Goal: Obtain resource: Download file/media

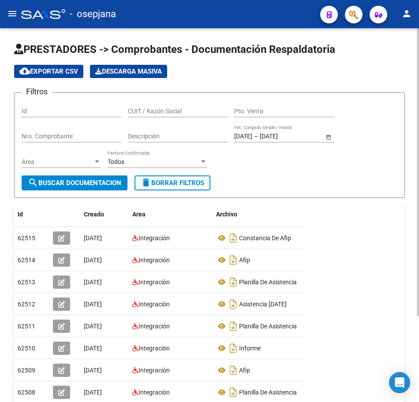
click at [178, 186] on span "delete Borrar Filtros" at bounding box center [173, 183] width 64 height 8
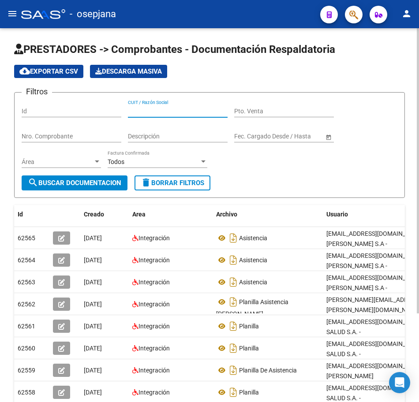
paste input "30712197168"
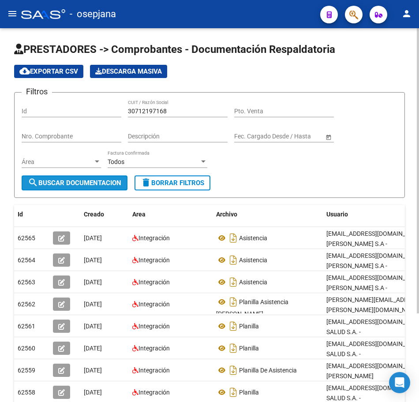
click at [86, 185] on span "search Buscar Documentacion" at bounding box center [74, 183] width 93 height 8
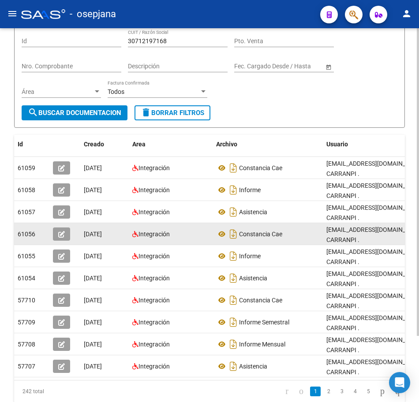
scroll to position [80, 0]
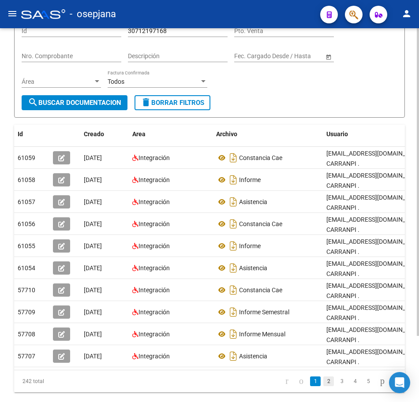
click at [323, 377] on link "2" at bounding box center [328, 382] width 11 height 10
click at [379, 376] on icon "go to next page" at bounding box center [382, 381] width 7 height 11
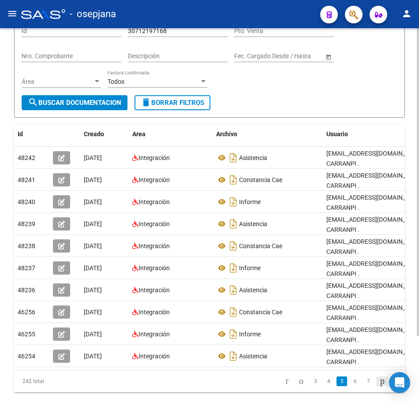
click at [379, 376] on icon "go to next page" at bounding box center [382, 381] width 7 height 11
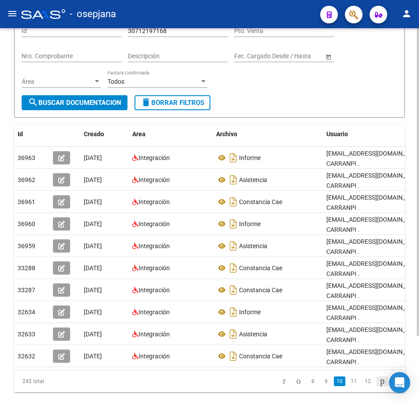
click at [379, 376] on icon "go to next page" at bounding box center [382, 381] width 7 height 11
click at [348, 377] on link "12" at bounding box center [353, 382] width 11 height 10
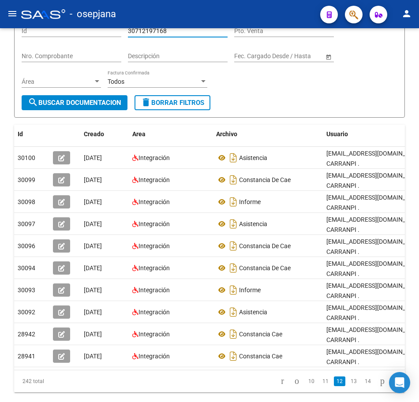
scroll to position [0, 0]
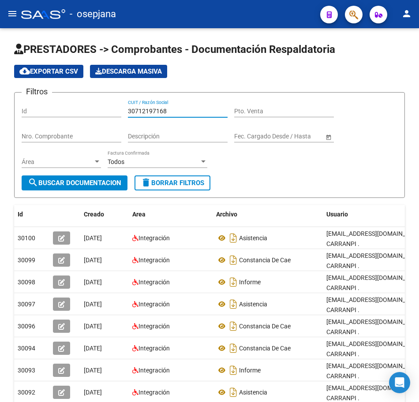
drag, startPoint x: 173, startPoint y: 30, endPoint x: 13, endPoint y: 22, distance: 159.9
click at [13, 22] on div "menu - osepjana person Firma Express Reportes Tablero de Control Ingresos Perci…" at bounding box center [209, 201] width 419 height 402
paste input "404007"
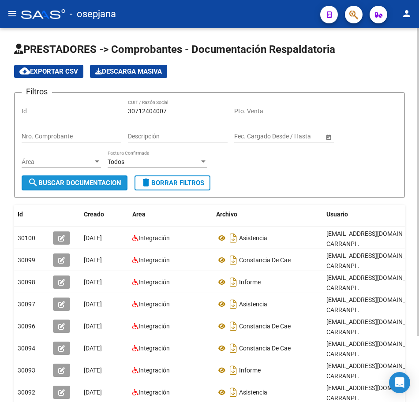
click at [68, 181] on span "search Buscar Documentacion" at bounding box center [74, 183] width 93 height 8
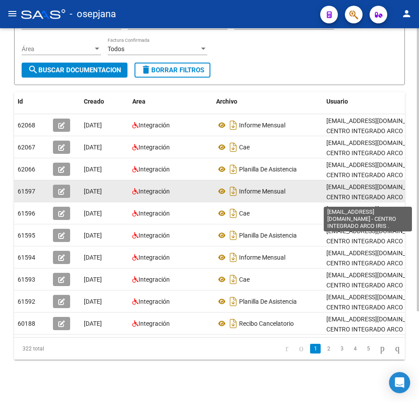
scroll to position [120, 0]
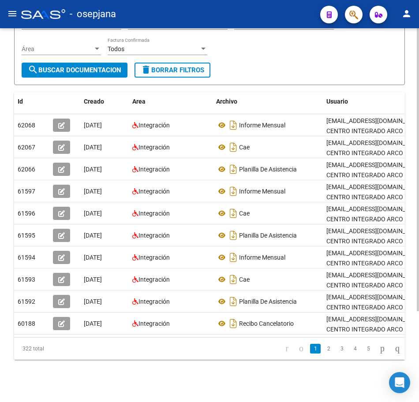
click at [323, 352] on link "2" at bounding box center [328, 349] width 11 height 10
drag, startPoint x: 378, startPoint y: 351, endPoint x: 399, endPoint y: 345, distance: 21.0
click at [379, 351] on icon "go to next page" at bounding box center [382, 348] width 7 height 11
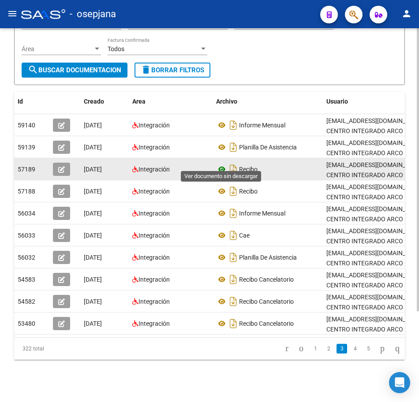
click at [221, 164] on icon at bounding box center [221, 169] width 11 height 11
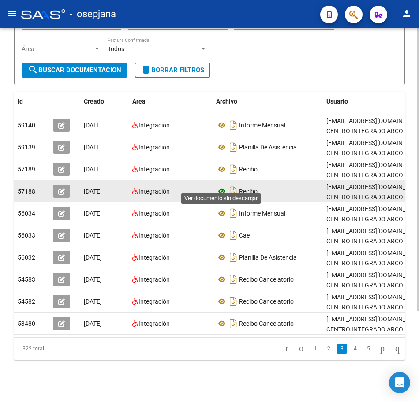
click at [222, 186] on icon at bounding box center [221, 191] width 11 height 11
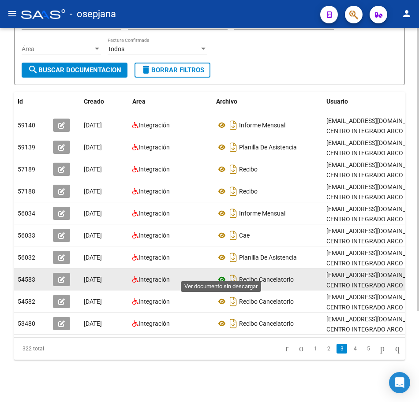
click at [220, 274] on icon at bounding box center [221, 279] width 11 height 11
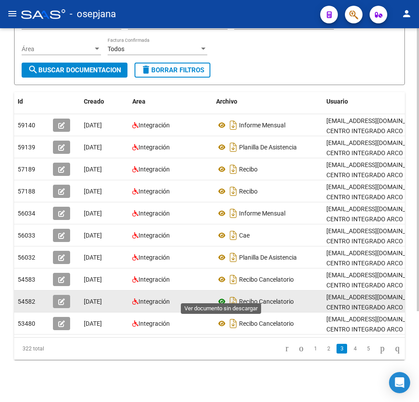
click at [220, 296] on icon at bounding box center [221, 301] width 11 height 11
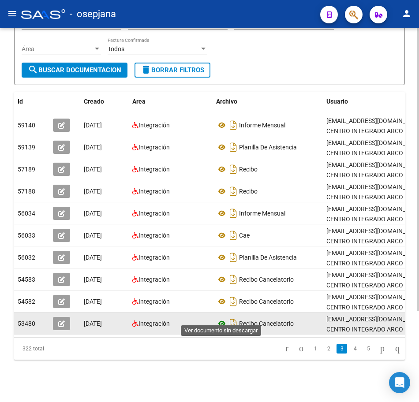
click at [221, 318] on icon at bounding box center [221, 323] width 11 height 11
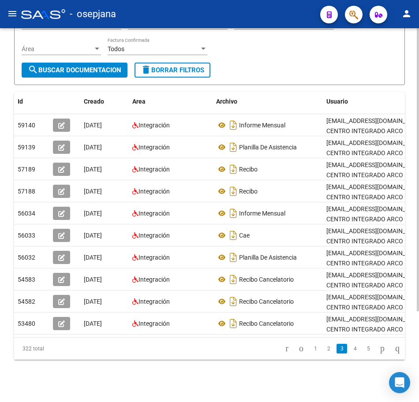
click at [350, 348] on link "4" at bounding box center [355, 349] width 11 height 10
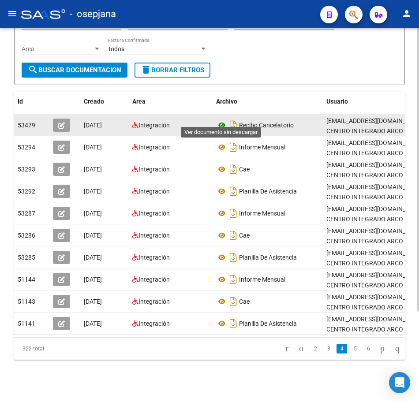
click at [224, 120] on icon at bounding box center [221, 125] width 11 height 11
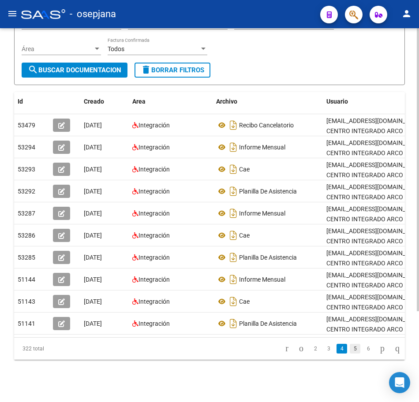
click at [350, 348] on link "5" at bounding box center [355, 349] width 11 height 10
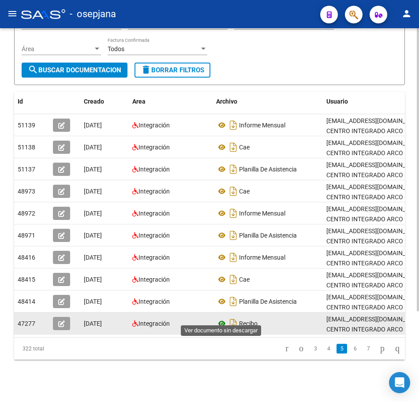
click at [222, 318] on icon at bounding box center [221, 323] width 11 height 11
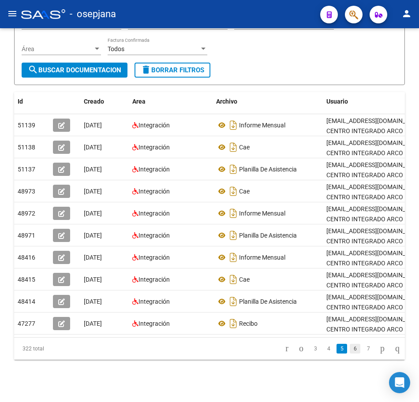
click at [350, 351] on link "6" at bounding box center [355, 349] width 11 height 10
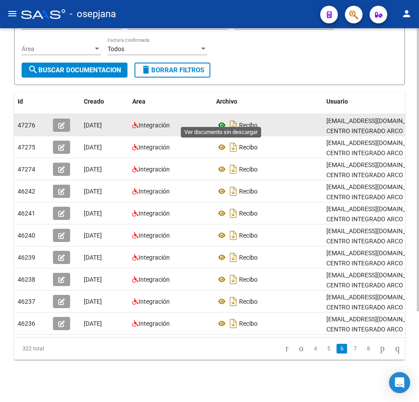
click at [221, 120] on icon at bounding box center [221, 125] width 11 height 11
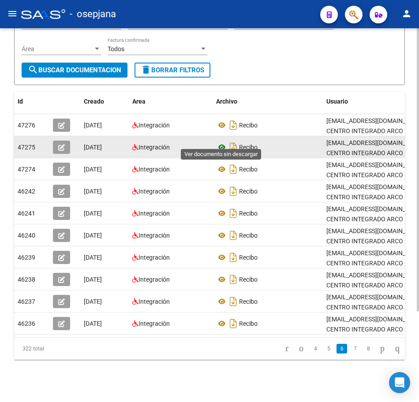
click at [221, 142] on icon at bounding box center [221, 147] width 11 height 11
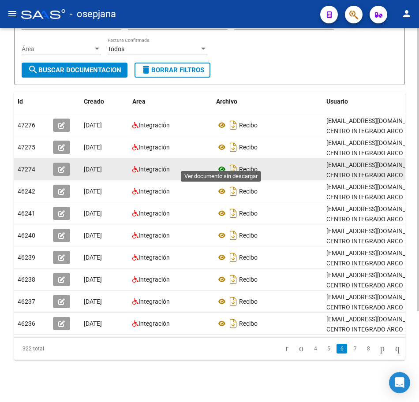
click at [221, 164] on icon at bounding box center [221, 169] width 11 height 11
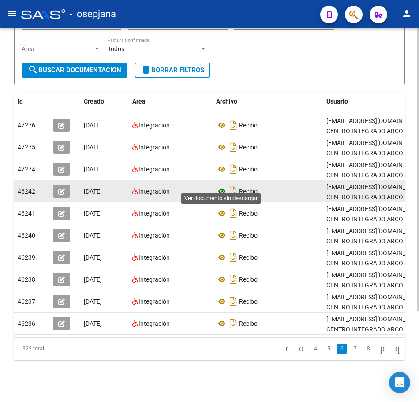
click at [220, 186] on icon at bounding box center [221, 191] width 11 height 11
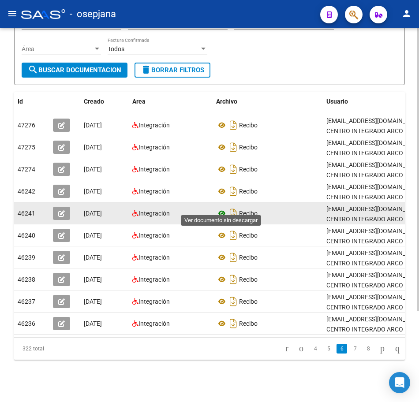
click at [218, 208] on icon at bounding box center [221, 213] width 11 height 11
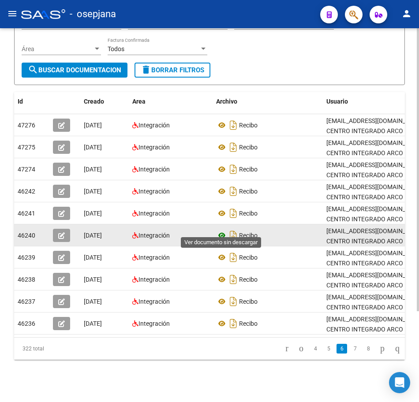
click at [222, 230] on icon at bounding box center [221, 235] width 11 height 11
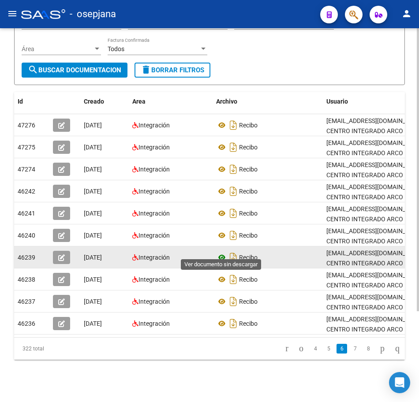
click at [220, 252] on icon at bounding box center [221, 257] width 11 height 11
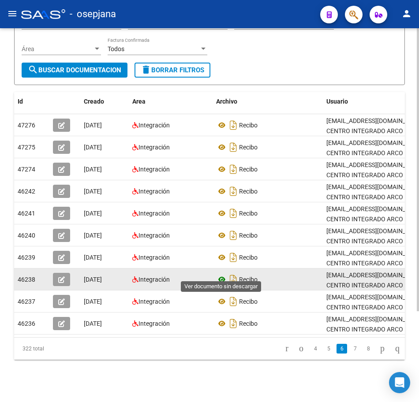
click at [218, 274] on icon at bounding box center [221, 279] width 11 height 11
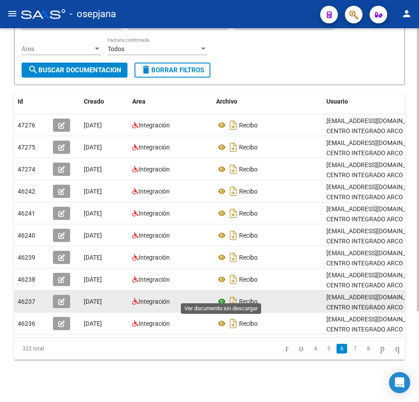
click at [221, 296] on icon at bounding box center [221, 301] width 11 height 11
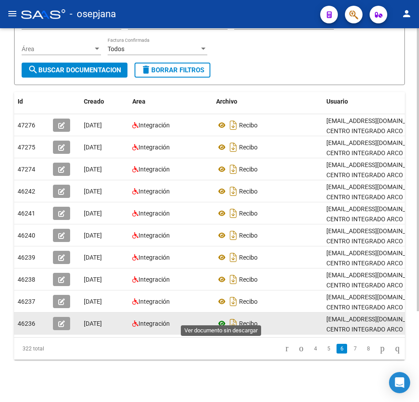
click at [220, 318] on icon at bounding box center [221, 323] width 11 height 11
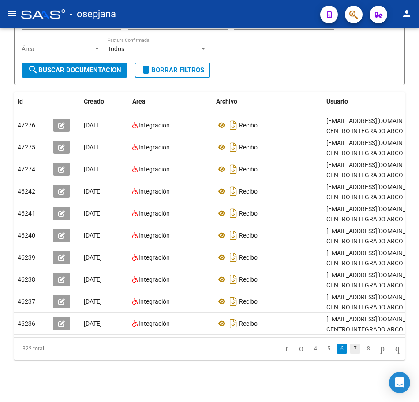
click at [350, 349] on link "7" at bounding box center [355, 349] width 11 height 10
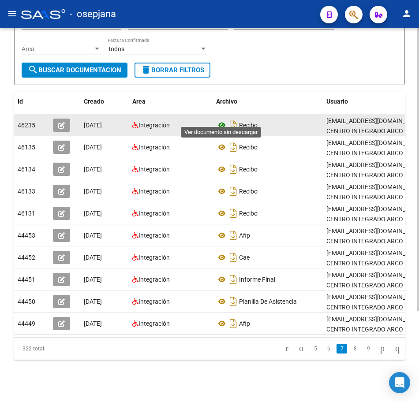
click at [220, 120] on icon at bounding box center [221, 125] width 11 height 11
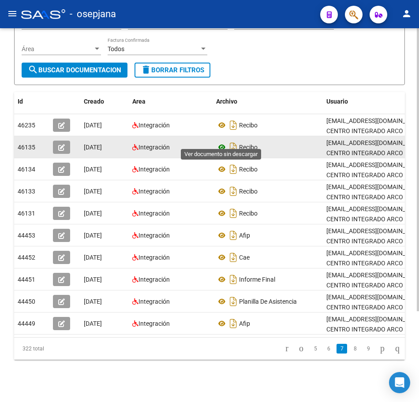
click at [222, 142] on icon at bounding box center [221, 147] width 11 height 11
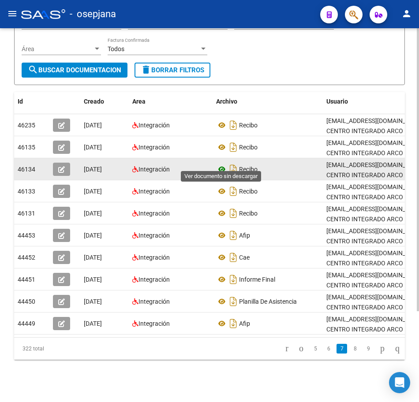
click at [222, 164] on icon at bounding box center [221, 169] width 11 height 11
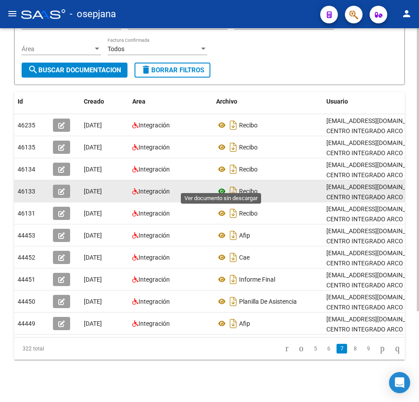
click at [220, 186] on icon at bounding box center [221, 191] width 11 height 11
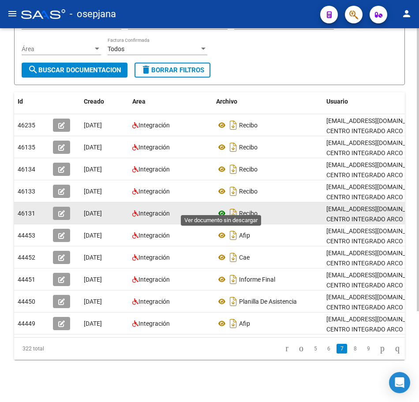
click at [219, 208] on icon at bounding box center [221, 213] width 11 height 11
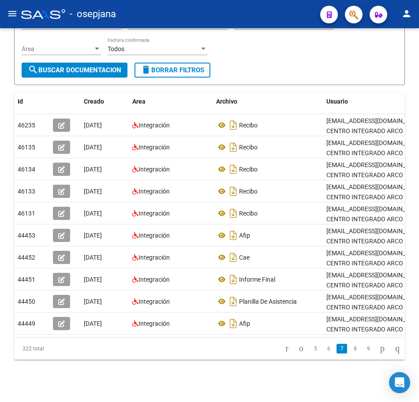
click at [350, 350] on link "8" at bounding box center [355, 349] width 11 height 10
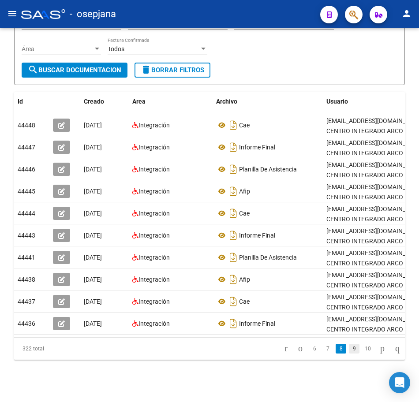
click at [349, 349] on link "9" at bounding box center [354, 349] width 11 height 10
click at [348, 348] on link "10" at bounding box center [353, 349] width 11 height 10
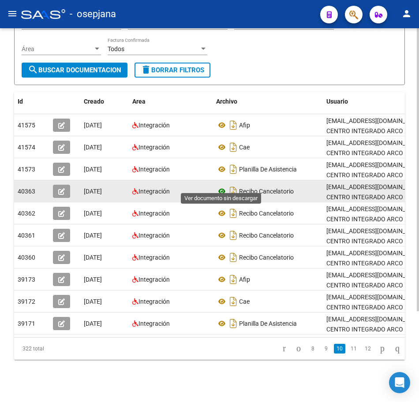
click at [223, 186] on icon at bounding box center [221, 191] width 11 height 11
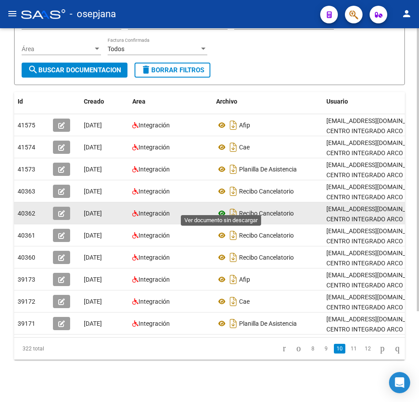
click at [220, 208] on icon at bounding box center [221, 213] width 11 height 11
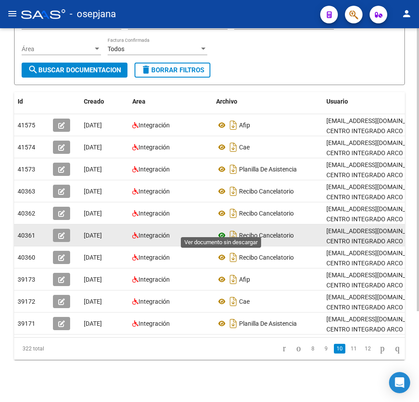
click at [222, 230] on icon at bounding box center [221, 235] width 11 height 11
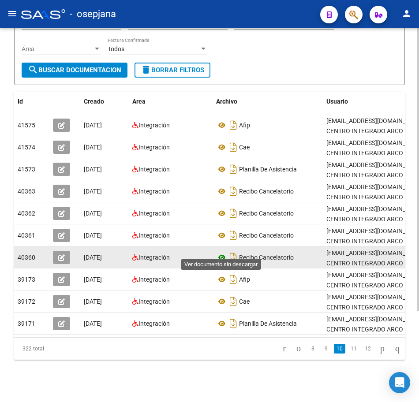
click at [220, 252] on icon at bounding box center [221, 257] width 11 height 11
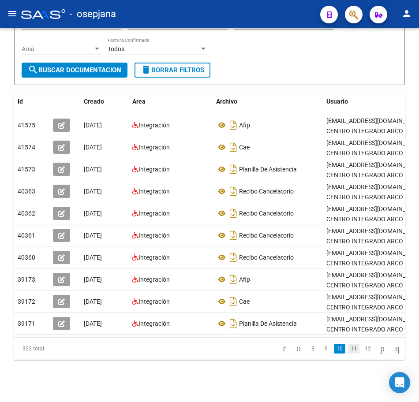
click at [348, 350] on link "11" at bounding box center [353, 349] width 11 height 10
click at [348, 352] on link "12" at bounding box center [353, 349] width 11 height 10
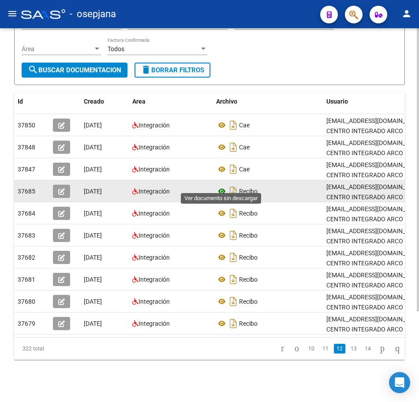
click at [223, 186] on icon at bounding box center [221, 191] width 11 height 11
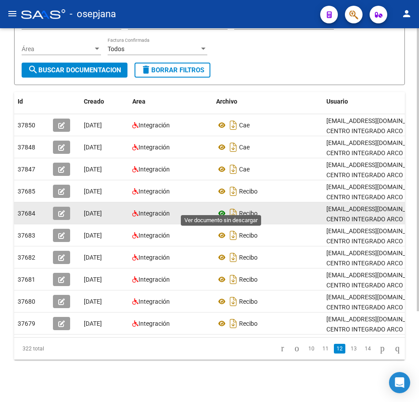
click at [222, 208] on icon at bounding box center [221, 213] width 11 height 11
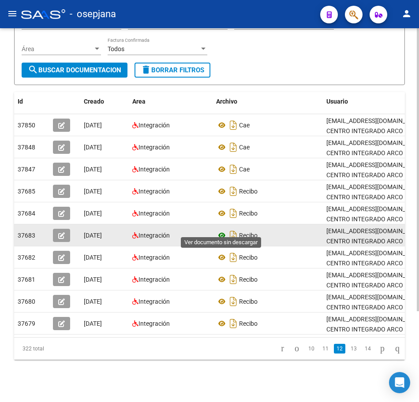
click at [219, 230] on icon at bounding box center [221, 235] width 11 height 11
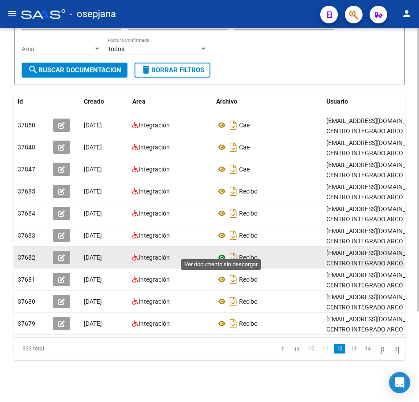
click at [221, 252] on icon at bounding box center [221, 257] width 11 height 11
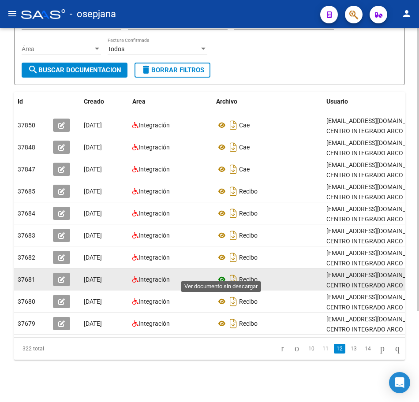
click at [221, 274] on icon at bounding box center [221, 279] width 11 height 11
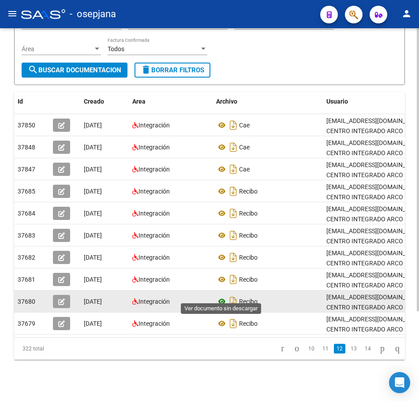
click at [221, 296] on icon at bounding box center [221, 301] width 11 height 11
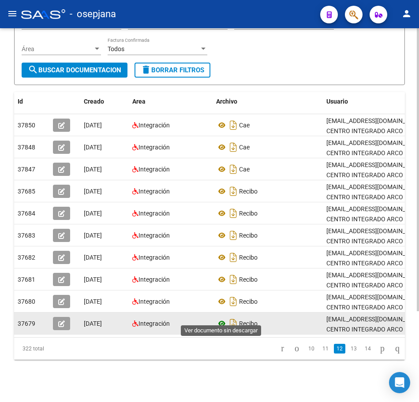
click at [226, 318] on icon at bounding box center [221, 323] width 11 height 11
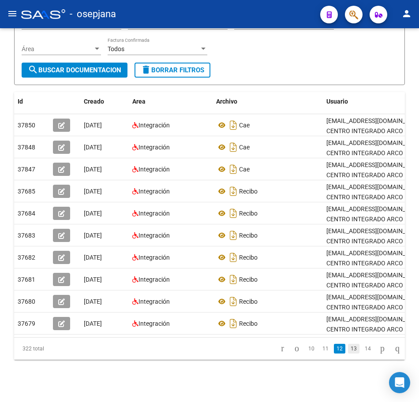
click at [350, 348] on link "13" at bounding box center [353, 349] width 11 height 10
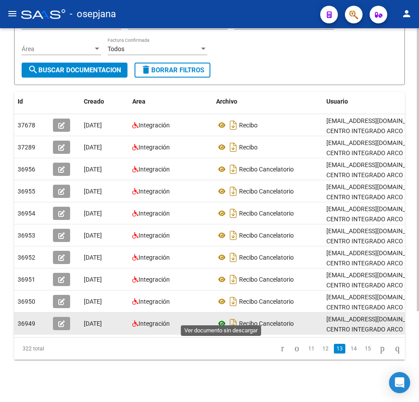
click at [222, 318] on icon at bounding box center [221, 323] width 11 height 11
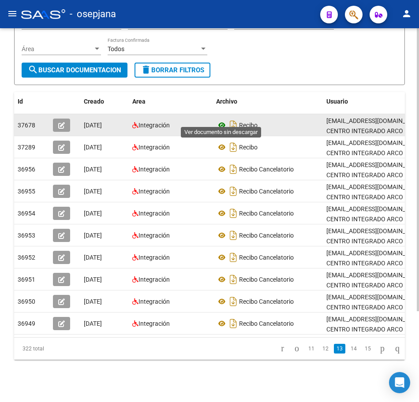
click at [219, 120] on icon at bounding box center [221, 125] width 11 height 11
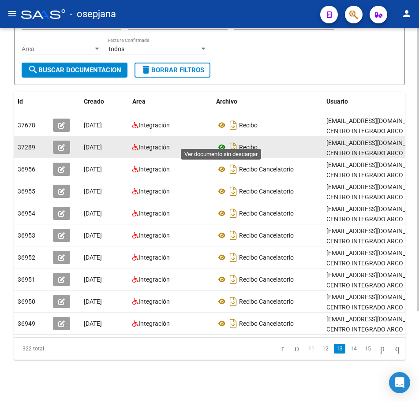
click at [222, 142] on icon at bounding box center [221, 147] width 11 height 11
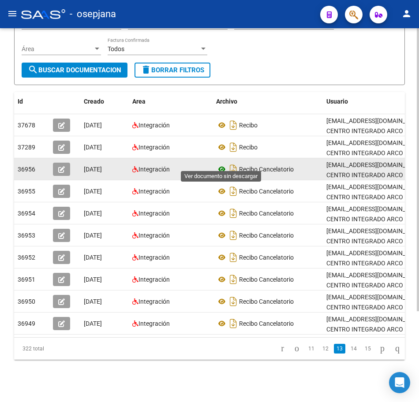
click at [220, 164] on icon at bounding box center [221, 169] width 11 height 11
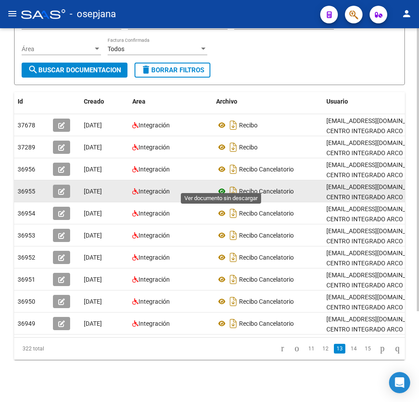
click at [222, 186] on icon at bounding box center [221, 191] width 11 height 11
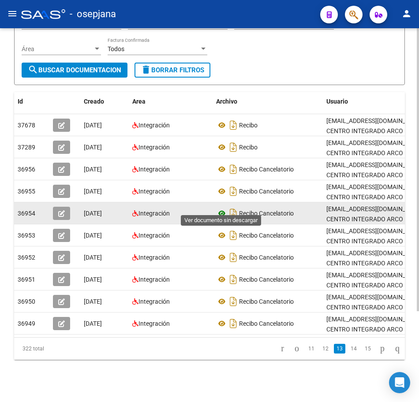
click at [221, 208] on icon at bounding box center [221, 213] width 11 height 11
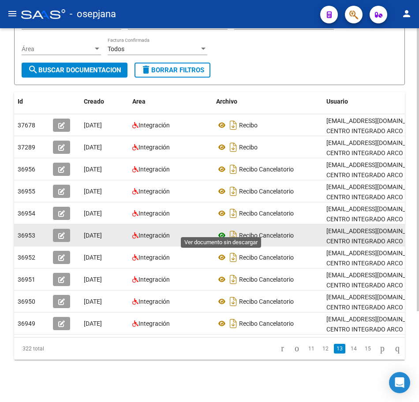
click at [222, 231] on icon at bounding box center [221, 235] width 11 height 11
click at [220, 230] on icon at bounding box center [221, 235] width 11 height 11
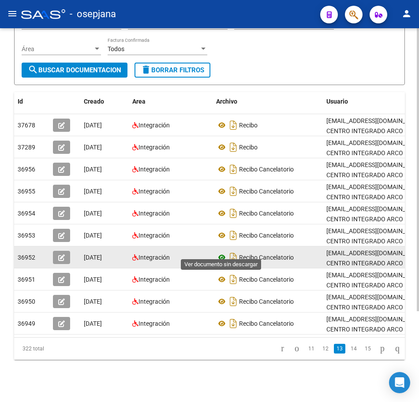
click at [222, 252] on icon at bounding box center [221, 257] width 11 height 11
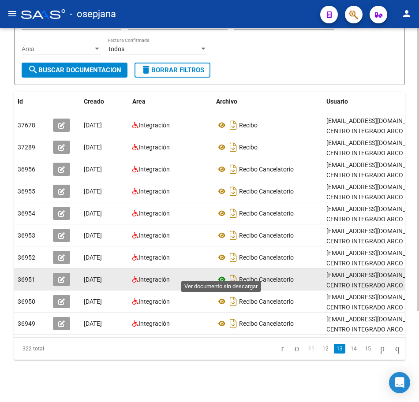
click at [223, 274] on icon at bounding box center [221, 279] width 11 height 11
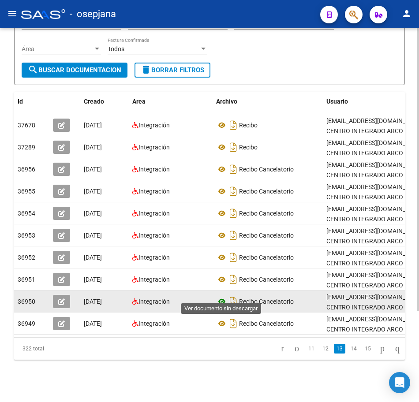
click at [223, 296] on icon at bounding box center [221, 301] width 11 height 11
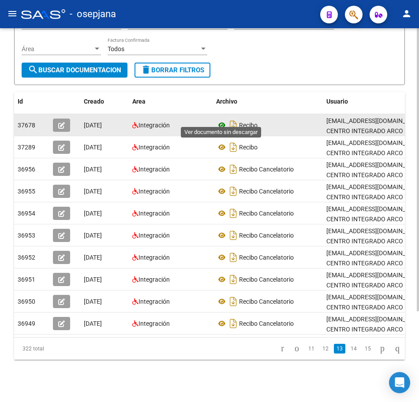
click at [221, 120] on icon at bounding box center [221, 125] width 11 height 11
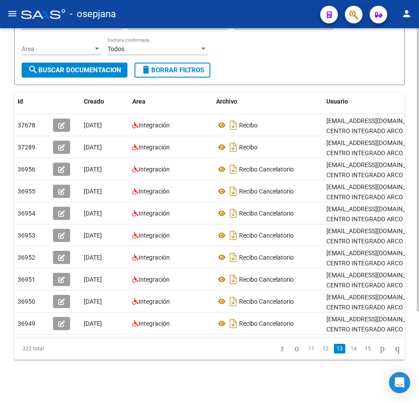
click at [416, 56] on div "PRESTADORES -> Comprobantes - Documentación Respaldatoria cloud_download Export…" at bounding box center [209, 158] width 419 height 487
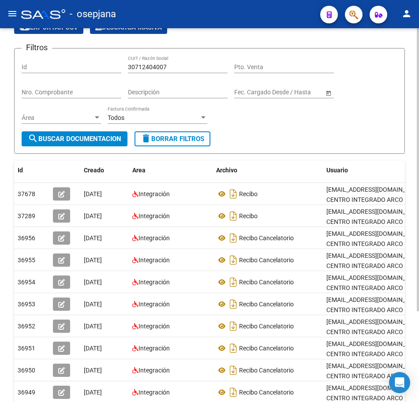
scroll to position [0, 0]
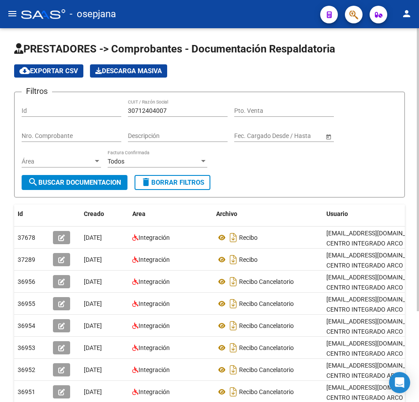
click at [411, 46] on div "PRESTADORES -> Comprobantes - Documentación Respaldatoria cloud_download Export…" at bounding box center [210, 271] width 421 height 487
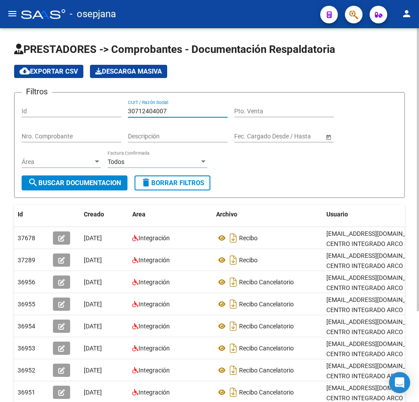
drag, startPoint x: 172, startPoint y: 110, endPoint x: 91, endPoint y: 110, distance: 81.6
click at [91, 110] on div "Filtros Id 30712404007 CUIT / Razón Social Pto. Venta Nro. Comprobante Descripc…" at bounding box center [210, 138] width 376 height 76
paste input "0389"
click at [80, 183] on span "search Buscar Documentacion" at bounding box center [74, 183] width 93 height 8
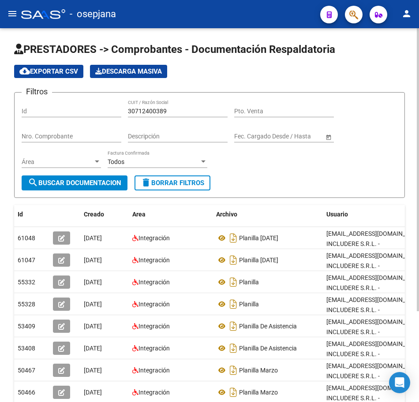
click at [352, 149] on div "Filtros Id 30712400389 CUIT / Razón Social Pto. Venta Nro. Comprobante Descripc…" at bounding box center [210, 138] width 376 height 76
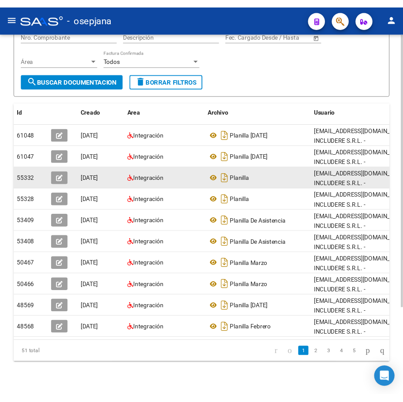
scroll to position [120, 0]
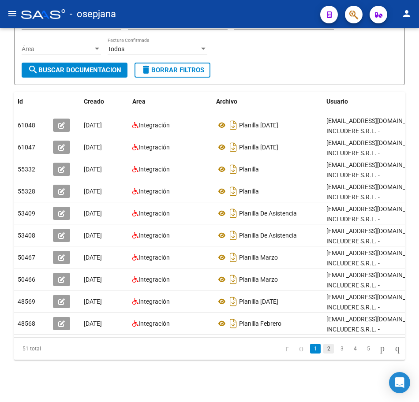
click at [323, 349] on link "2" at bounding box center [328, 349] width 11 height 10
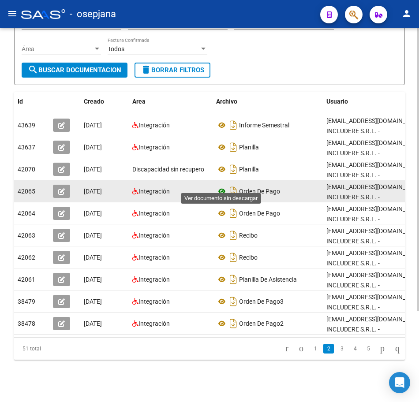
click at [222, 186] on icon at bounding box center [221, 191] width 11 height 11
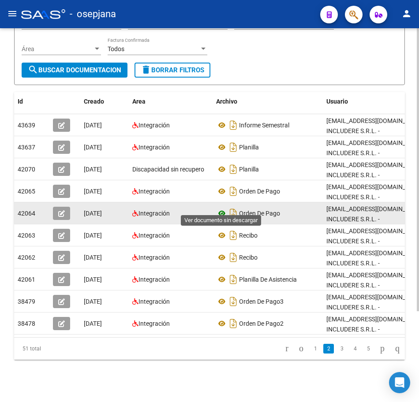
click at [220, 208] on icon at bounding box center [221, 213] width 11 height 11
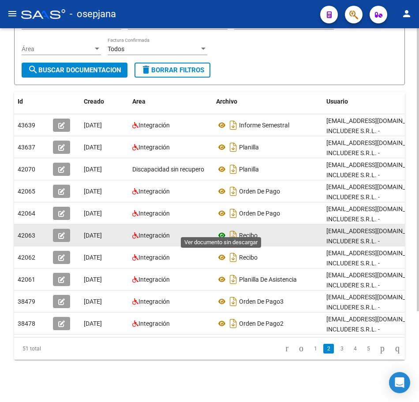
click at [221, 230] on icon at bounding box center [221, 235] width 11 height 11
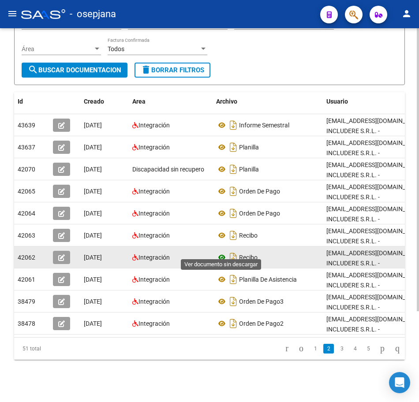
click at [222, 252] on icon at bounding box center [221, 257] width 11 height 11
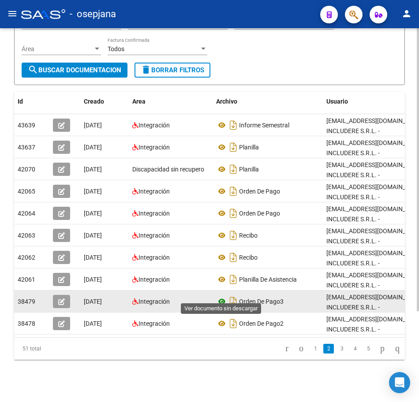
click at [220, 296] on icon at bounding box center [221, 301] width 11 height 11
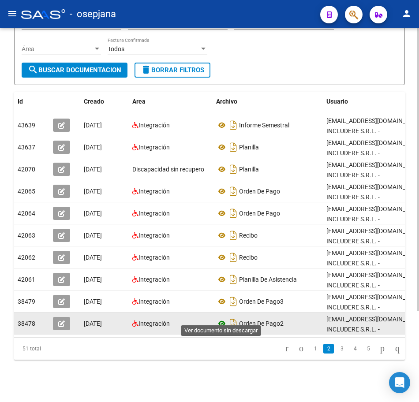
click at [222, 318] on icon at bounding box center [221, 323] width 11 height 11
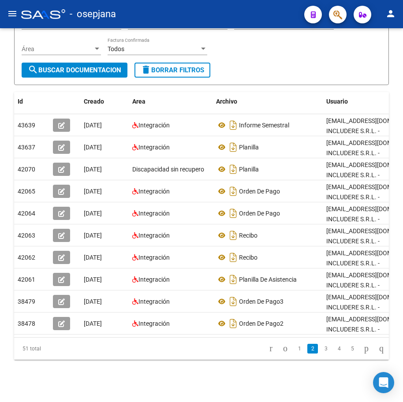
click at [321, 348] on link "3" at bounding box center [326, 349] width 11 height 10
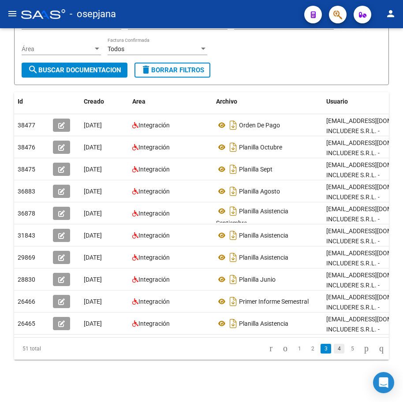
click at [334, 350] on link "4" at bounding box center [339, 349] width 11 height 10
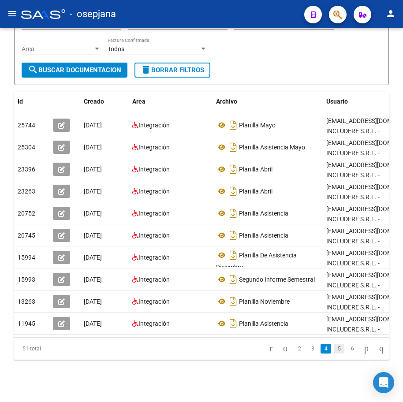
click at [334, 350] on link "5" at bounding box center [339, 349] width 11 height 10
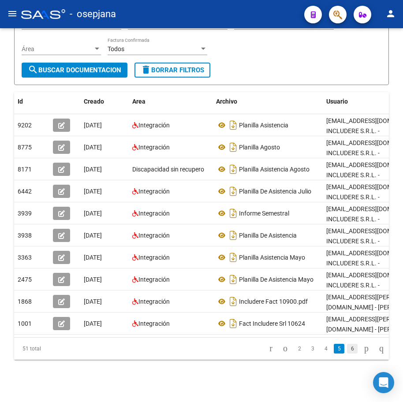
click at [347, 350] on link "6" at bounding box center [352, 349] width 11 height 10
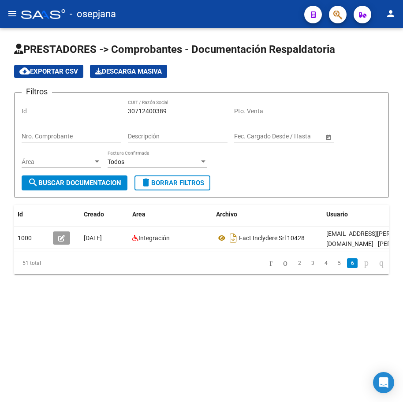
scroll to position [0, 0]
drag, startPoint x: 172, startPoint y: 112, endPoint x: 41, endPoint y: 95, distance: 132.9
click at [41, 100] on div "Filtros Id 30712400389 CUIT / Razón Social Pto. Venta Nro. Comprobante Descripc…" at bounding box center [202, 138] width 360 height 76
paste input "3516607"
click at [85, 182] on span "search Buscar Documentacion" at bounding box center [74, 183] width 93 height 8
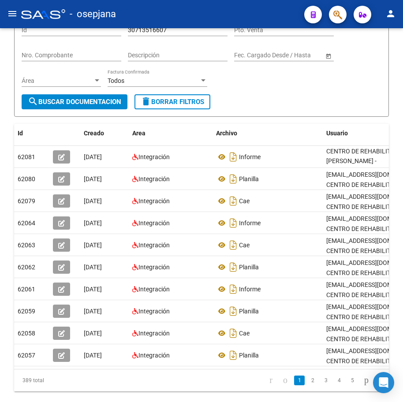
scroll to position [120, 0]
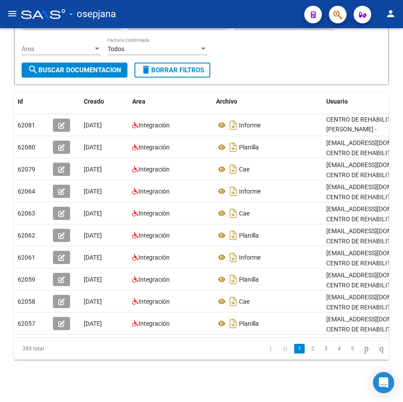
click at [392, 306] on div "PRESTADORES -> Comprobantes - Documentación Respaldatoria cloud_download Export…" at bounding box center [202, 158] width 405 height 487
click at [307, 348] on link "2" at bounding box center [312, 349] width 11 height 10
click at [363, 350] on icon "go to next page" at bounding box center [366, 348] width 7 height 11
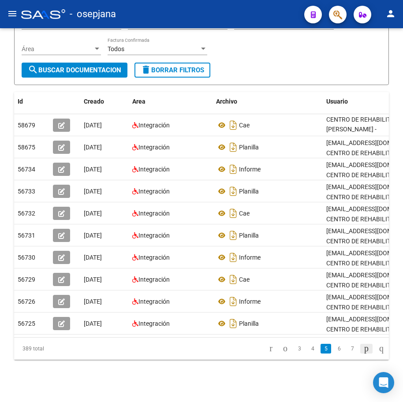
click at [363, 349] on icon "go to next page" at bounding box center [366, 348] width 7 height 11
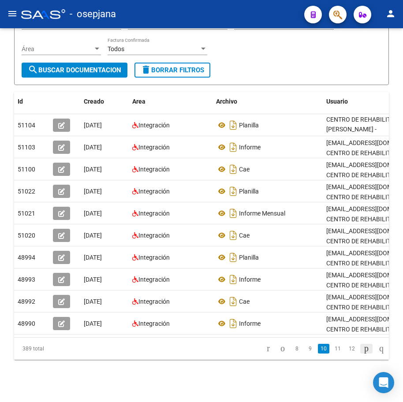
click at [363, 349] on icon "go to next page" at bounding box center [366, 348] width 7 height 11
click at [400, 65] on div "PRESTADORES -> Comprobantes - Documentación Respaldatoria cloud_download Export…" at bounding box center [201, 158] width 403 height 487
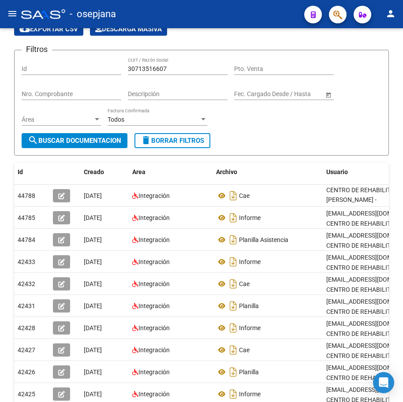
click at [397, 76] on div "PRESTADORES -> Comprobantes - Documentación Respaldatoria cloud_download Export…" at bounding box center [202, 229] width 405 height 487
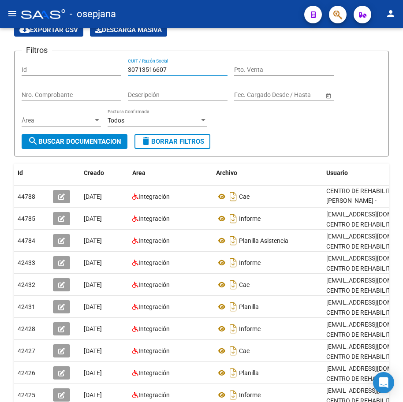
drag, startPoint x: 166, startPoint y: 69, endPoint x: -2, endPoint y: 63, distance: 168.1
click at [0, 63] on html "menu - osepjana person Firma Express Reportes Tablero de Control Ingresos Perci…" at bounding box center [201, 201] width 403 height 402
paste input "4152234"
click at [64, 139] on span "search Buscar Documentacion" at bounding box center [74, 142] width 93 height 8
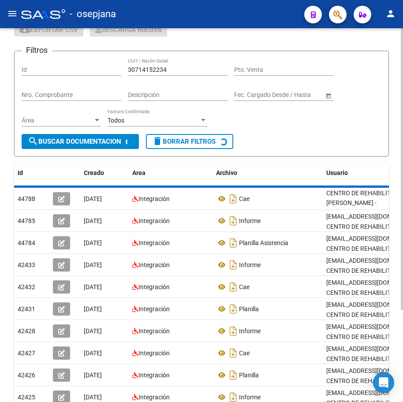
scroll to position [2, 0]
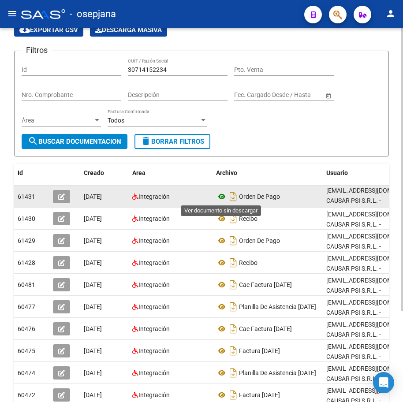
click at [220, 194] on icon at bounding box center [221, 196] width 11 height 11
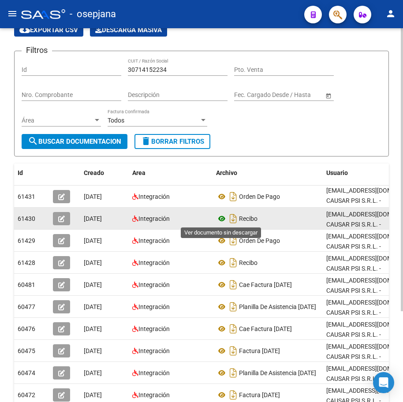
click at [218, 221] on icon at bounding box center [221, 218] width 11 height 11
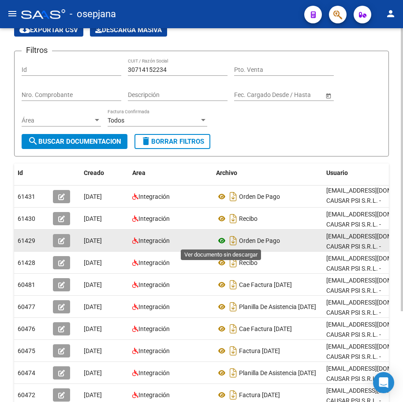
click at [221, 239] on icon at bounding box center [221, 241] width 11 height 11
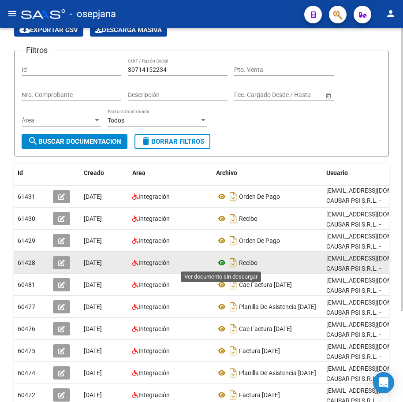
click at [220, 262] on icon at bounding box center [221, 263] width 11 height 11
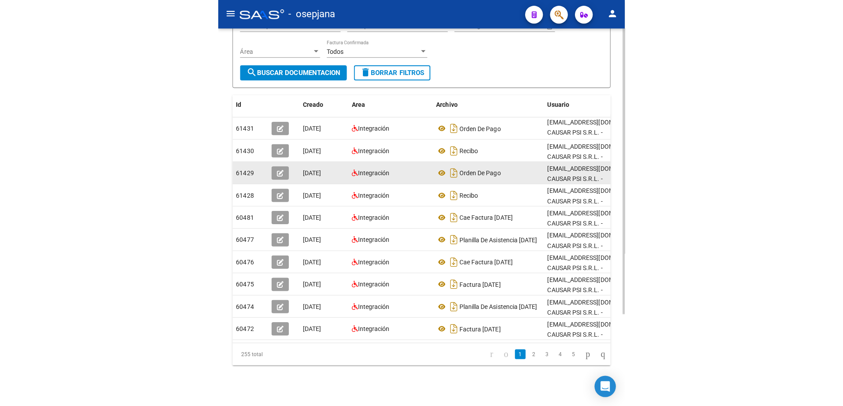
scroll to position [120, 0]
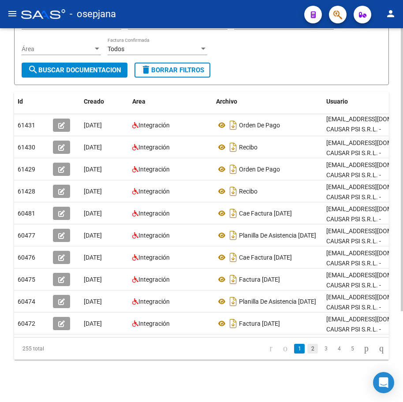
click at [307, 348] on link "2" at bounding box center [312, 349] width 11 height 10
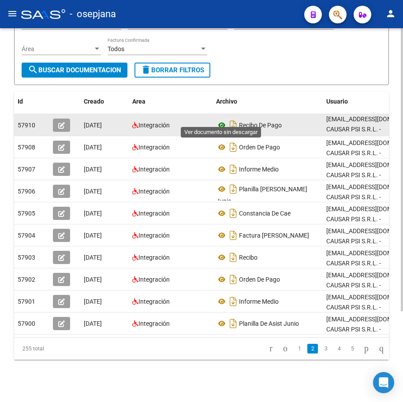
click at [223, 120] on icon at bounding box center [221, 125] width 11 height 11
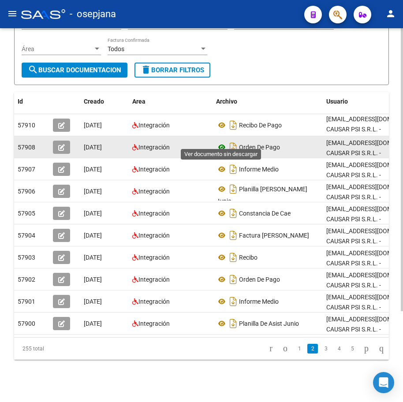
click at [221, 142] on icon at bounding box center [221, 147] width 11 height 11
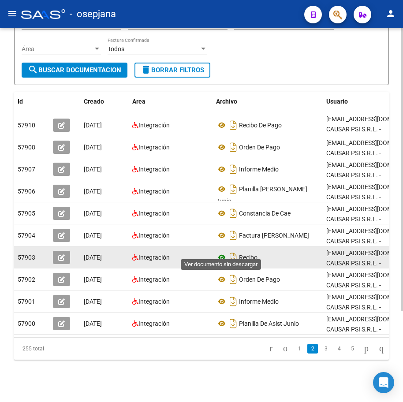
click at [221, 252] on icon at bounding box center [221, 257] width 11 height 11
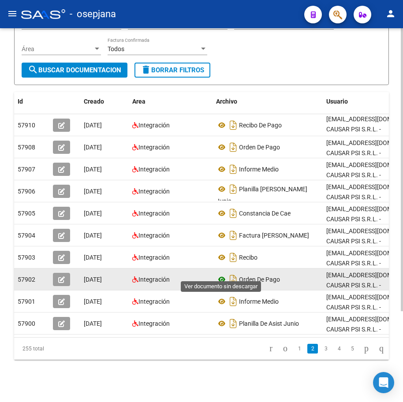
click at [222, 274] on icon at bounding box center [221, 279] width 11 height 11
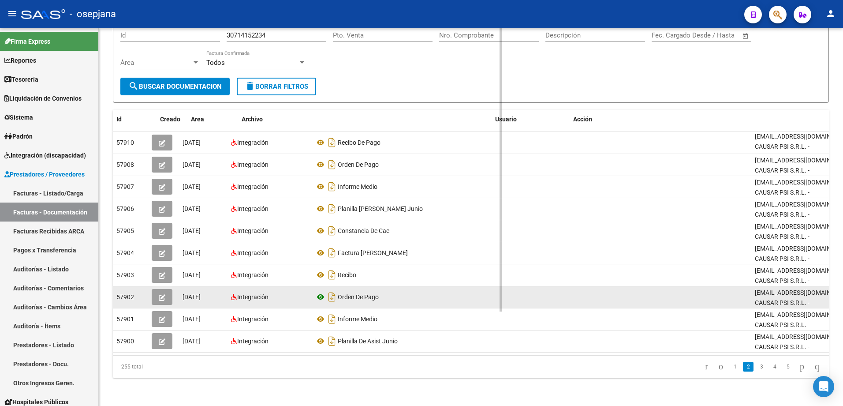
scroll to position [79, 0]
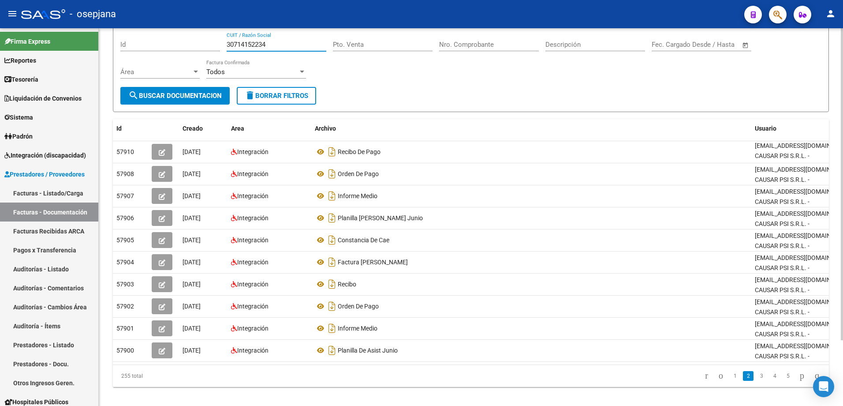
drag, startPoint x: 279, startPoint y: 35, endPoint x: 134, endPoint y: 37, distance: 145.1
click at [134, 37] on div "Filtros Id 30714152234 CUIT / Razón Social Pto. Venta Nro. Comprobante Descripc…" at bounding box center [470, 59] width 701 height 55
drag, startPoint x: 275, startPoint y: 44, endPoint x: 114, endPoint y: 46, distance: 161.0
click at [120, 46] on form "Filtros Id 30714152234 CUIT / Razón Social Pto. Venta Nro. Comprobante Descripc…" at bounding box center [471, 69] width 716 height 87
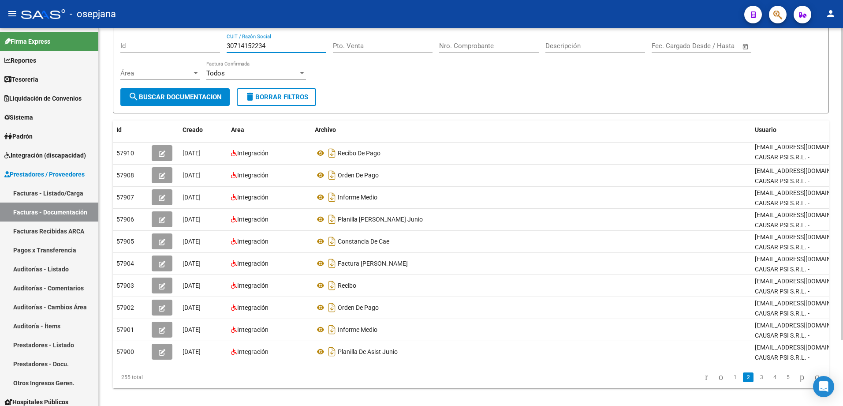
paste input "482862"
type input "30714482862"
click at [198, 91] on button "search Buscar Documentacion" at bounding box center [174, 97] width 109 height 18
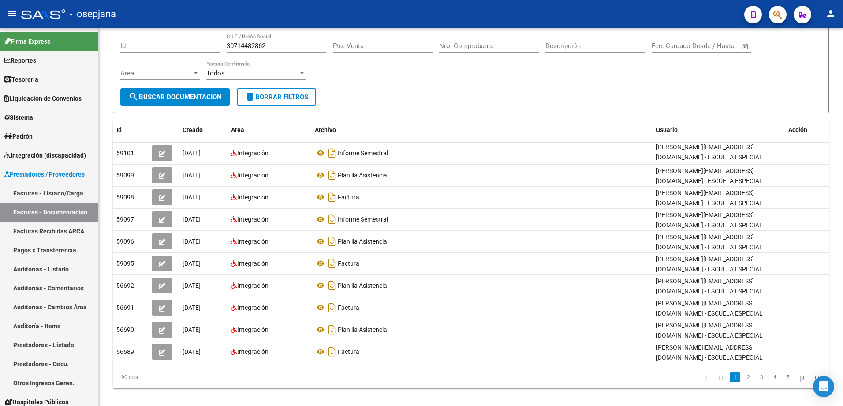
click at [419, 377] on link "2" at bounding box center [748, 377] width 11 height 10
